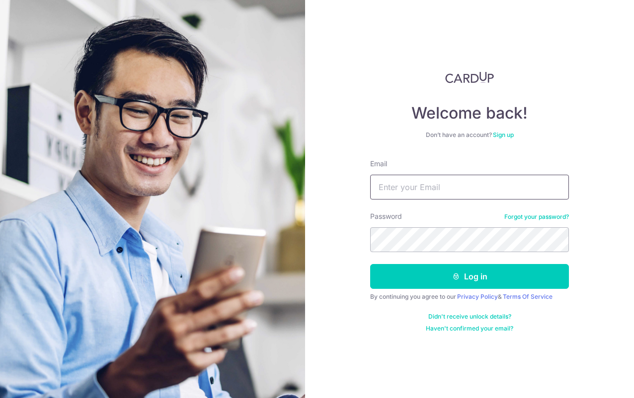
type input "[EMAIL_ADDRESS][DOMAIN_NAME]"
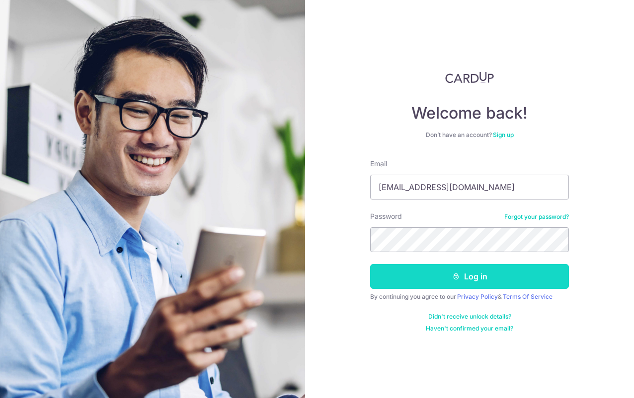
click at [479, 289] on button "Log in" at bounding box center [469, 276] width 199 height 25
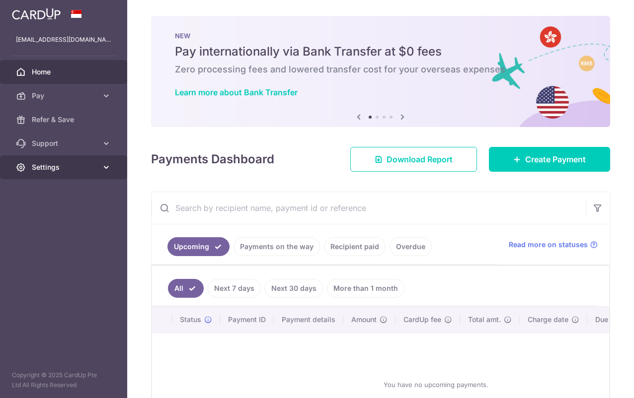
click at [64, 169] on span "Settings" at bounding box center [65, 167] width 66 height 10
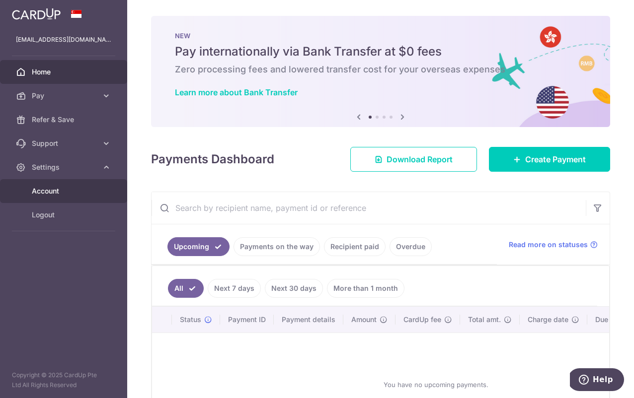
click at [42, 190] on span "Account" at bounding box center [65, 191] width 66 height 10
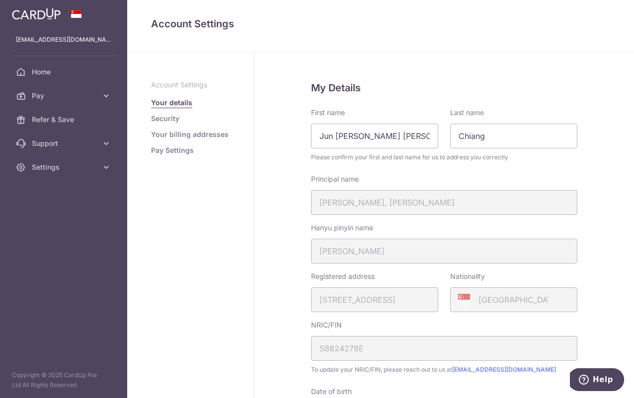
click at [174, 118] on link "Security" at bounding box center [165, 119] width 28 height 10
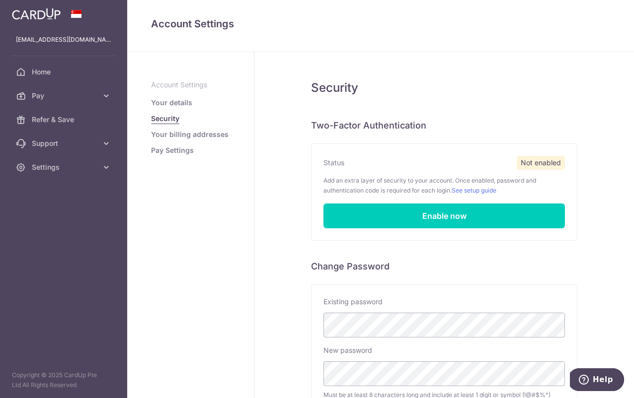
scroll to position [147, 0]
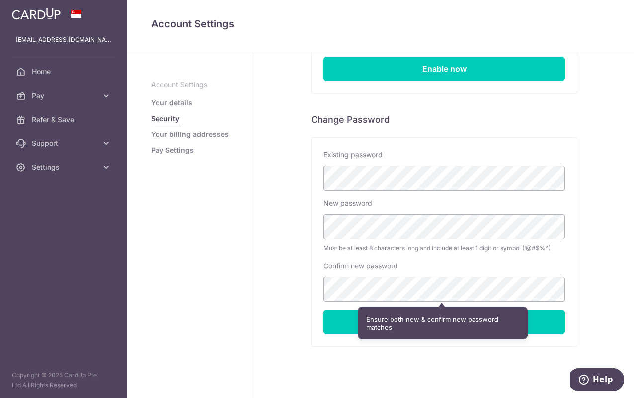
click at [361, 382] on div "Security Two-Factor Authentication Status Not enabled Add an extra layer of sec…" at bounding box center [443, 159] width 379 height 509
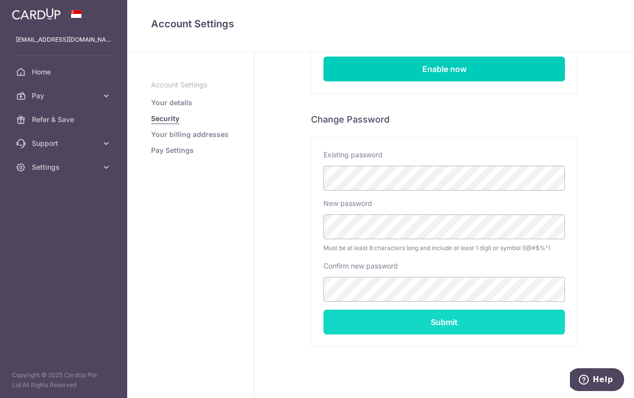
click at [389, 317] on input "Submit" at bounding box center [443, 322] width 241 height 25
